Goal: Information Seeking & Learning: Stay updated

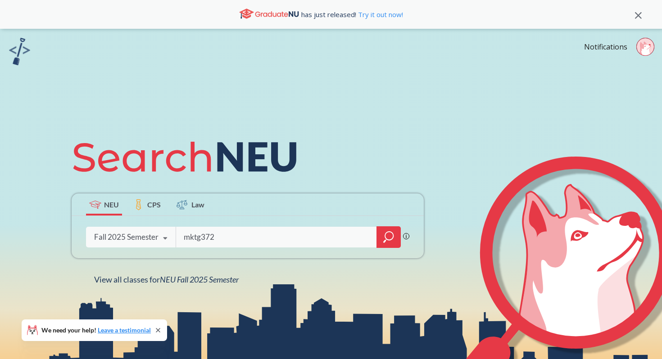
type input "mktg3720"
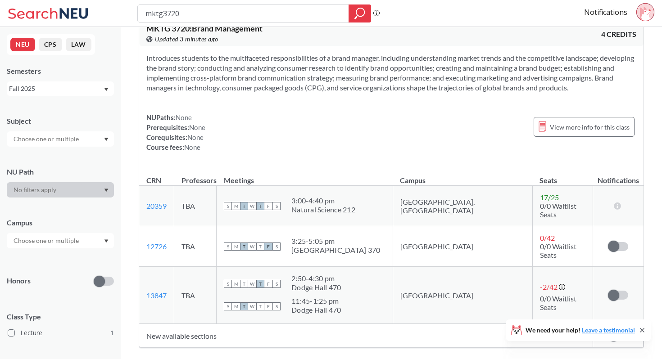
scroll to position [22, 0]
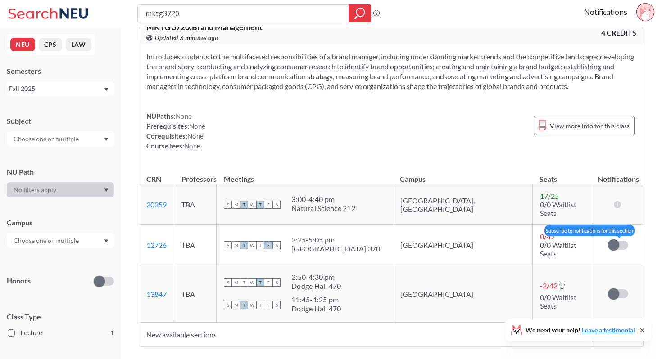
click at [615, 239] on span at bounding box center [613, 244] width 11 height 11
click at [608, 241] on input "checkbox" at bounding box center [608, 241] width 0 height 0
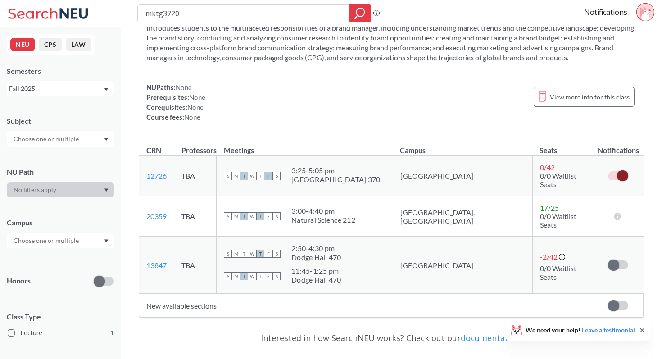
scroll to position [50, 0]
click at [615, 260] on span at bounding box center [613, 265] width 11 height 11
click at [608, 261] on input "checkbox" at bounding box center [608, 261] width 0 height 0
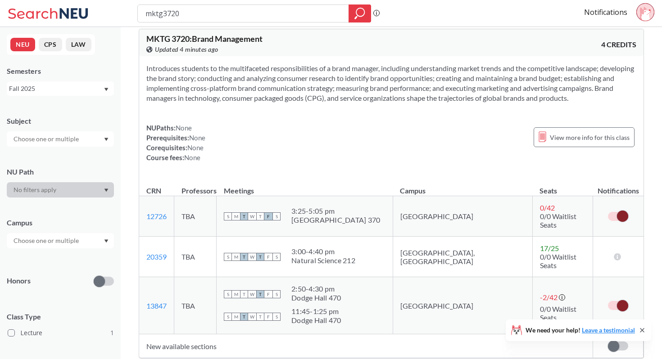
scroll to position [0, 0]
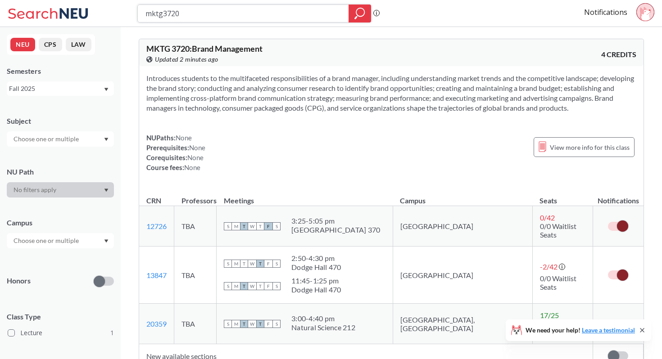
click at [327, 16] on input "mktg3720" at bounding box center [244, 13] width 198 height 15
type input "mktg3301"
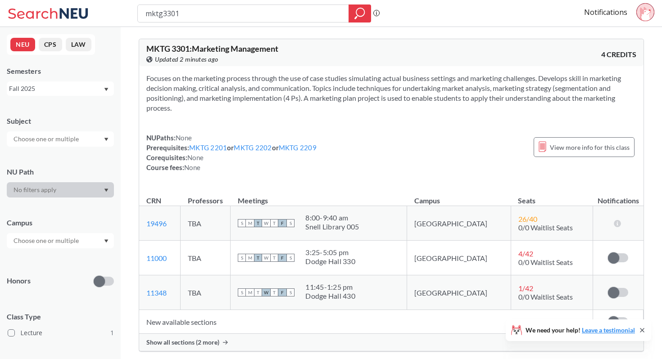
click at [200, 323] on td "New available sections" at bounding box center [366, 322] width 454 height 24
click at [202, 346] on span "Show all sections (2 more)" at bounding box center [182, 343] width 73 height 8
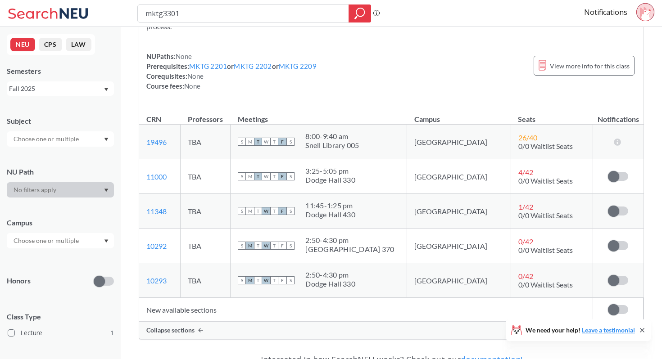
scroll to position [84, 0]
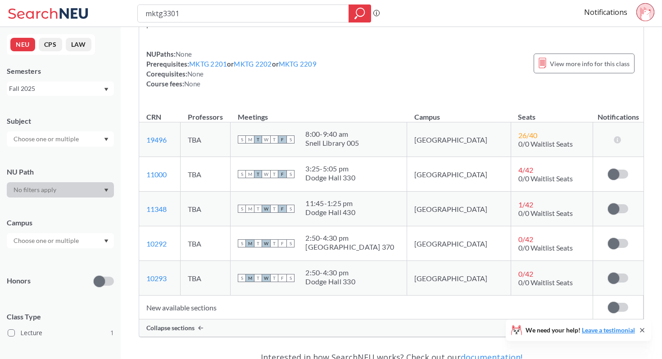
click at [605, 279] on div "Subscribe to notifications for this section" at bounding box center [618, 278] width 36 height 9
click at [616, 280] on span at bounding box center [613, 278] width 11 height 11
click at [608, 274] on input "checkbox" at bounding box center [608, 274] width 0 height 0
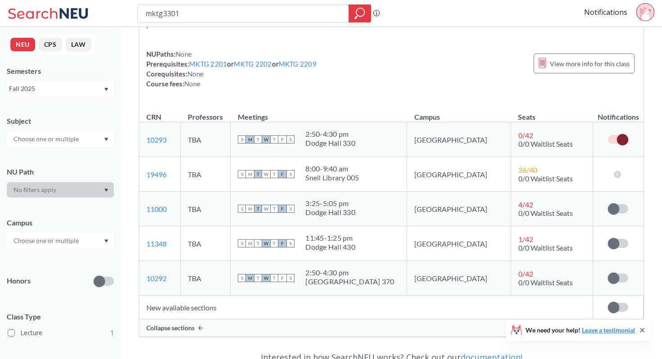
click at [203, 304] on td "New available sections" at bounding box center [366, 308] width 454 height 24
click at [197, 324] on div "Collapse sections" at bounding box center [391, 328] width 504 height 17
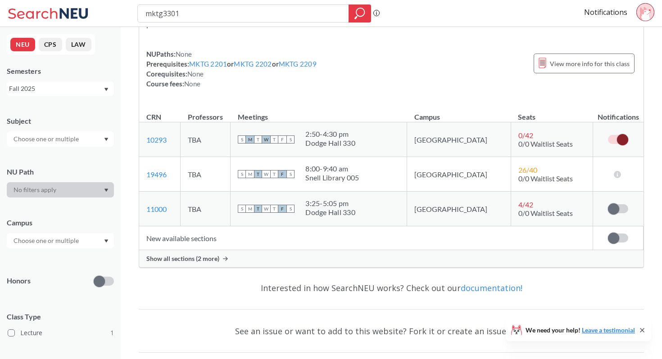
click at [199, 254] on div "Show all sections (2 more)" at bounding box center [391, 258] width 504 height 17
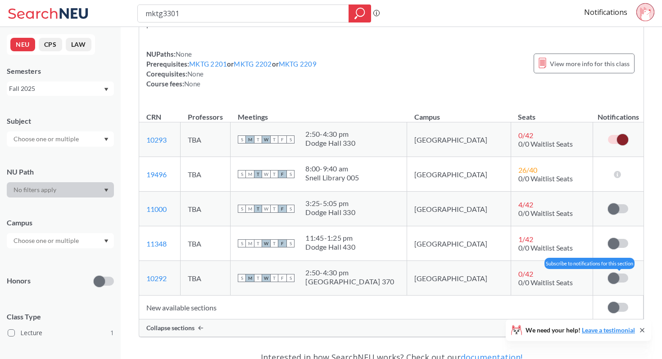
click at [617, 280] on span at bounding box center [613, 278] width 11 height 11
click at [608, 274] on input "checkbox" at bounding box center [608, 274] width 0 height 0
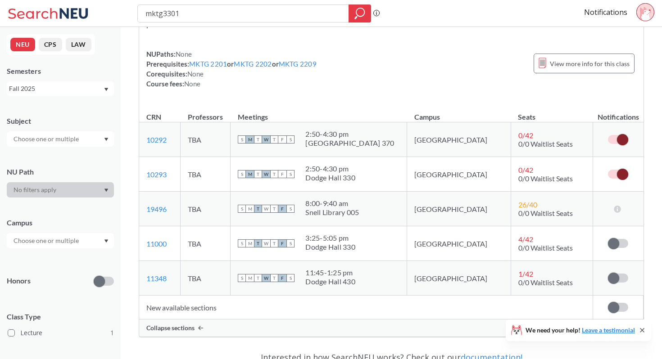
click at [648, 16] on icon at bounding box center [645, 14] width 11 height 14
click at [655, 92] on div "MKTG 3301 : Marketing Management View this course on Banner. Updated 4 minutes …" at bounding box center [391, 212] width 541 height 539
